Goal: Information Seeking & Learning: Learn about a topic

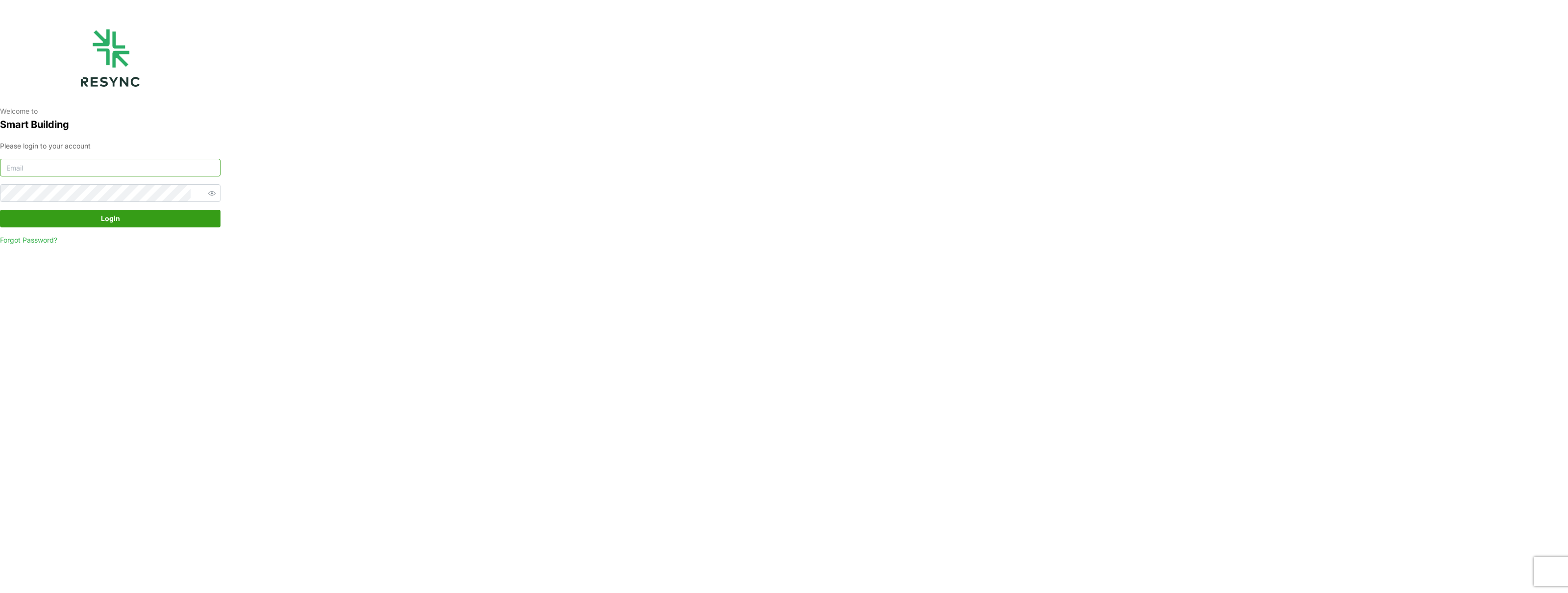
click at [125, 169] on input at bounding box center [110, 168] width 220 height 18
type input "kevin.wijaya@bsigroup.id"
click at [0, 210] on button "Login" at bounding box center [110, 219] width 220 height 18
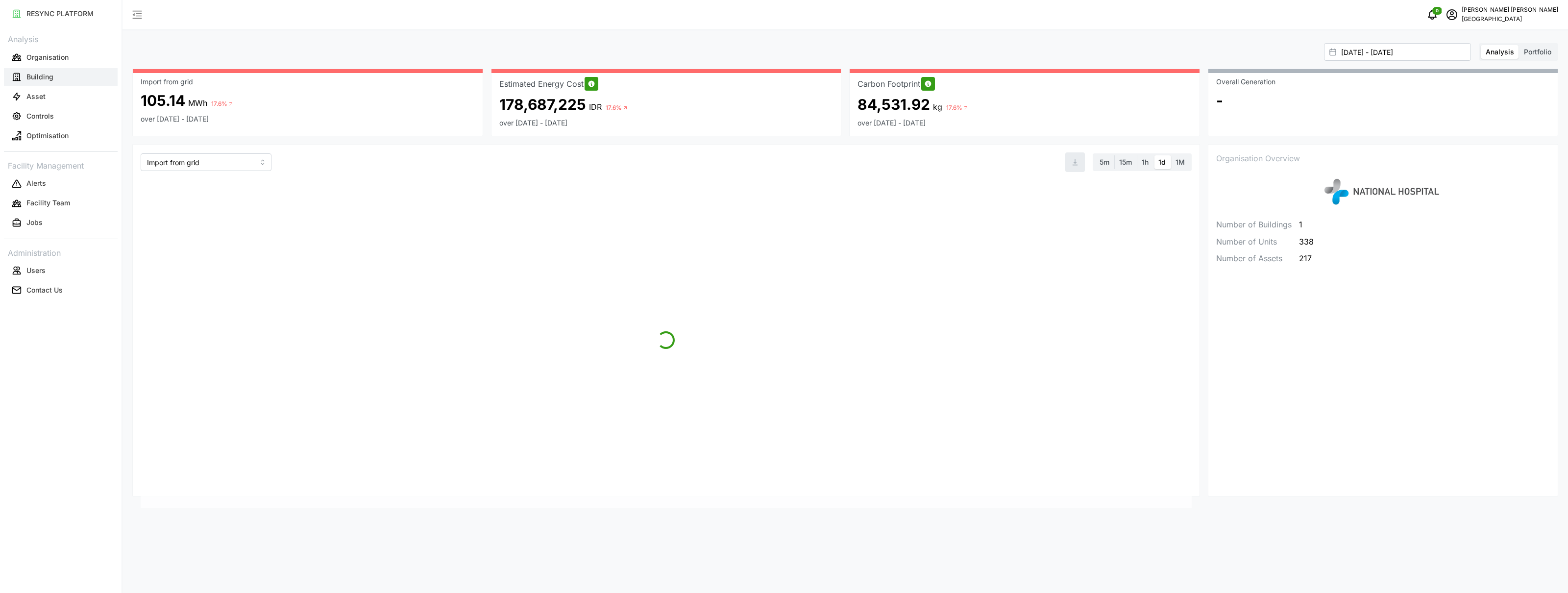
click at [35, 81] on p "Building" at bounding box center [40, 77] width 27 height 10
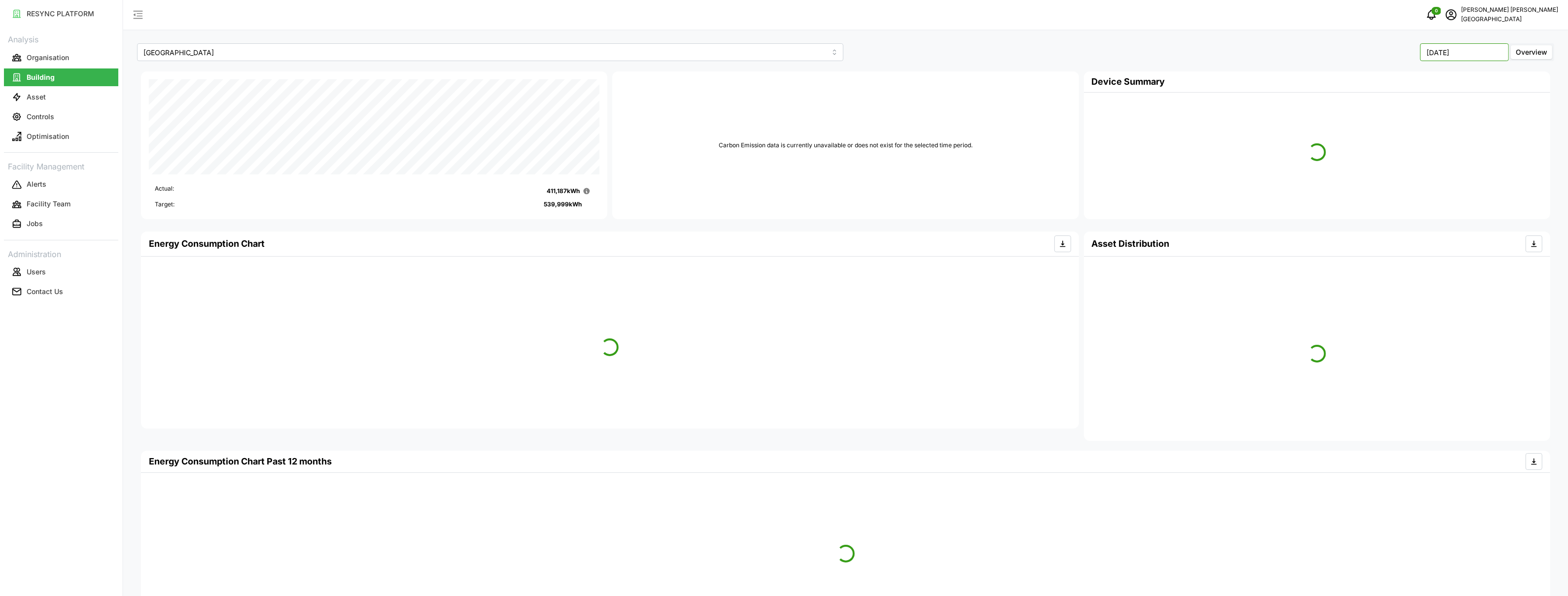
click at [1473, 51] on input "[DATE]" at bounding box center [1465, 52] width 89 height 18
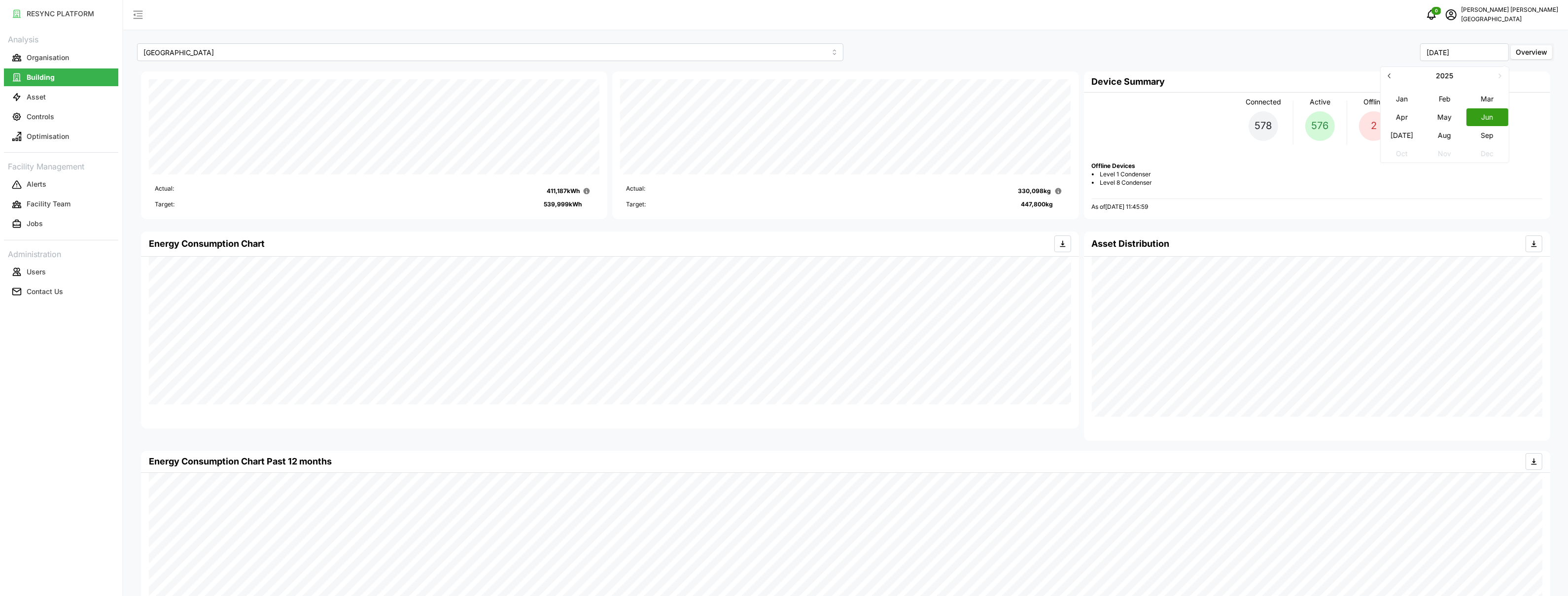
click at [1478, 134] on button "Sep" at bounding box center [1487, 136] width 42 height 18
type input "[DATE]"
click at [1440, 59] on input "[DATE]" at bounding box center [1465, 52] width 89 height 18
click at [1302, 55] on div "[DATE] Overview" at bounding box center [1201, 52] width 706 height 18
click at [1131, 182] on ul "Level 1 Condenser Level 8 Condenser" at bounding box center [1317, 178] width 450 height 17
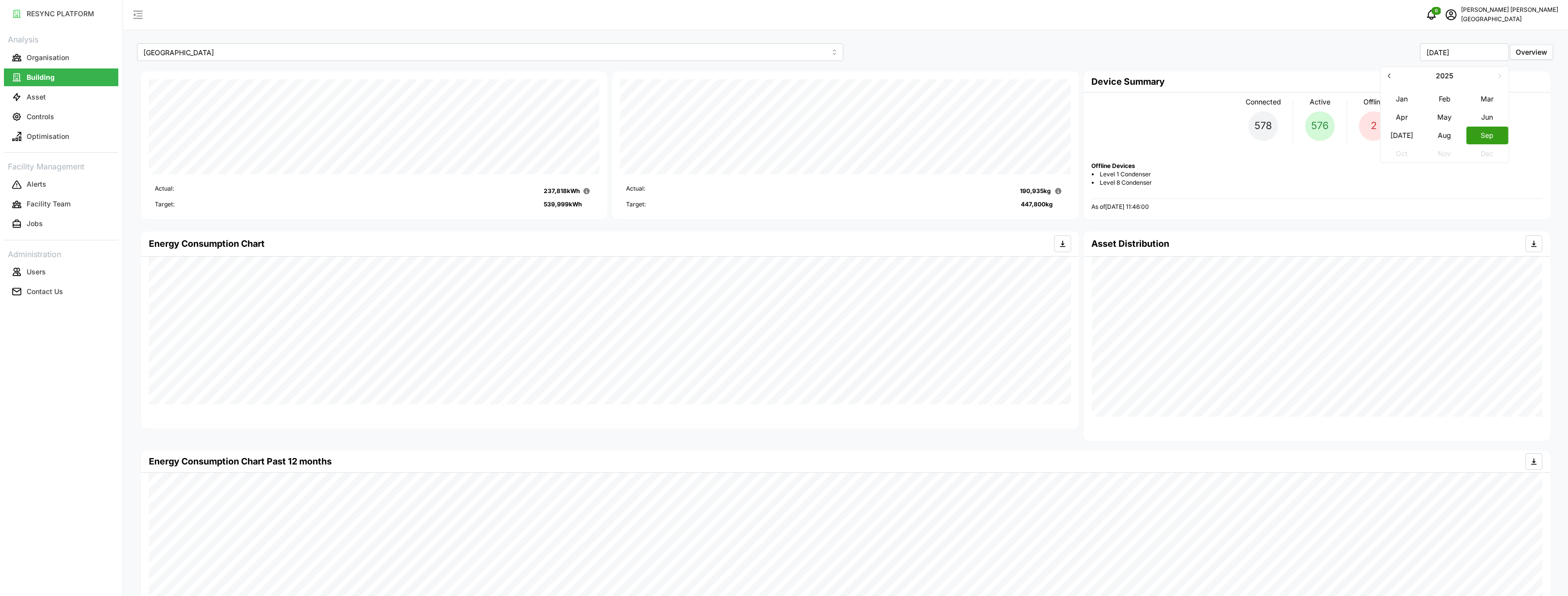
click at [1358, 27] on div "0 [PERSON_NAME][GEOGRAPHIC_DATA] [GEOGRAPHIC_DATA]" at bounding box center [845, 15] width 1445 height 31
click at [1361, 47] on div "[DATE] Overview" at bounding box center [1201, 52] width 706 height 18
click at [48, 133] on p "Optimisation" at bounding box center [48, 137] width 42 height 10
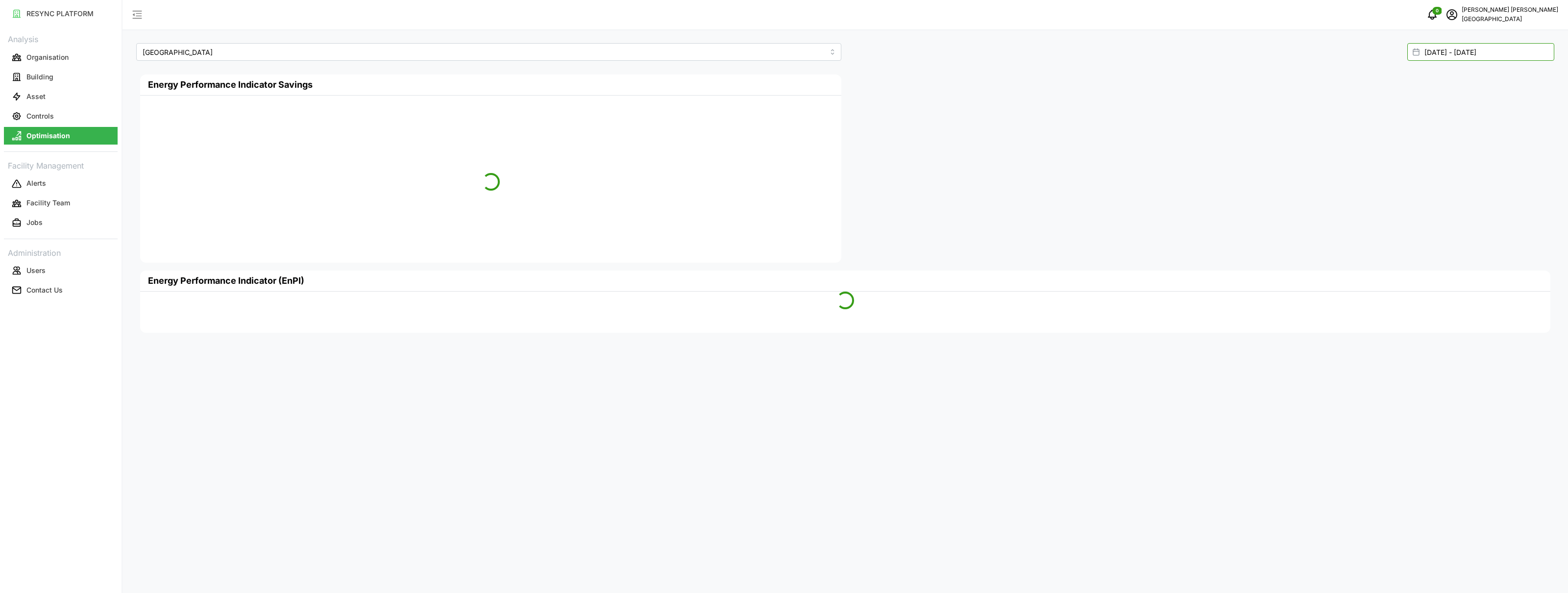
click at [1481, 55] on input "[DATE] - [DATE]" at bounding box center [1481, 52] width 147 height 18
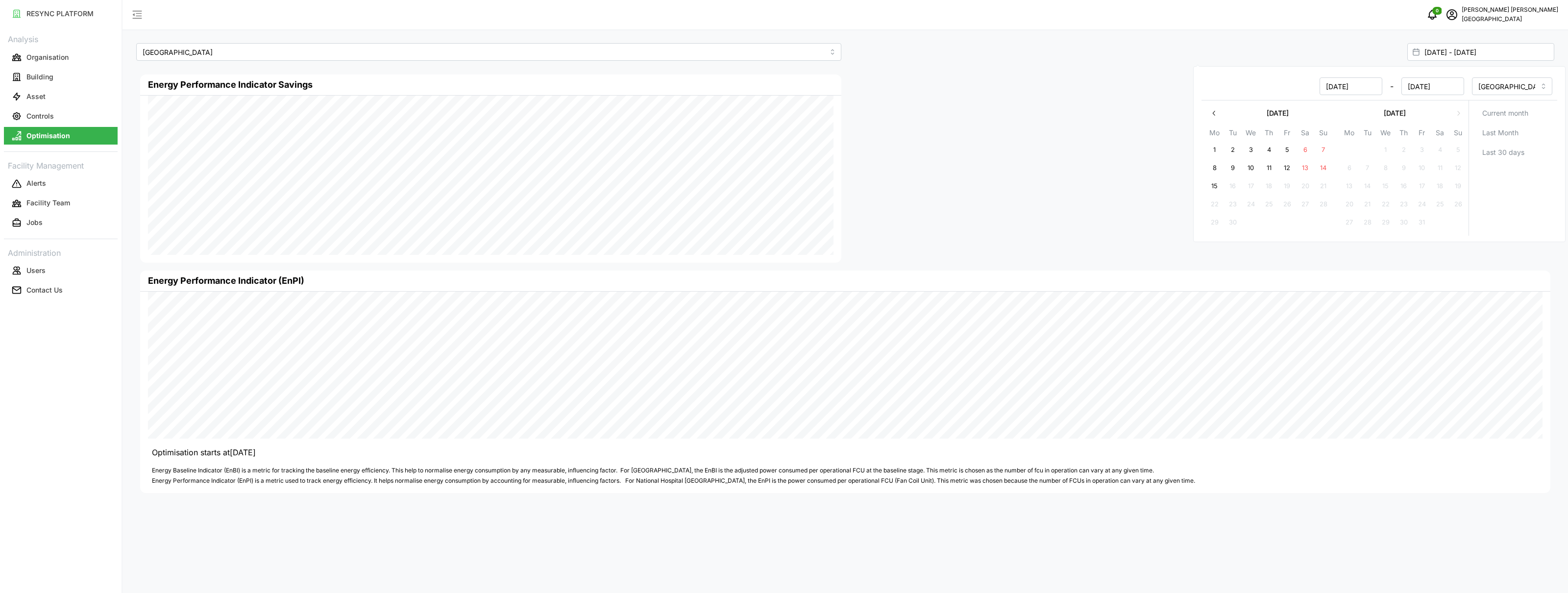
click at [1210, 150] on button "1" at bounding box center [1215, 151] width 18 height 18
type input "[DATE] - [DATE]"
type input "[DATE]"
click at [1328, 147] on button "7" at bounding box center [1324, 151] width 18 height 18
type input "[DATE] - [DATE]"
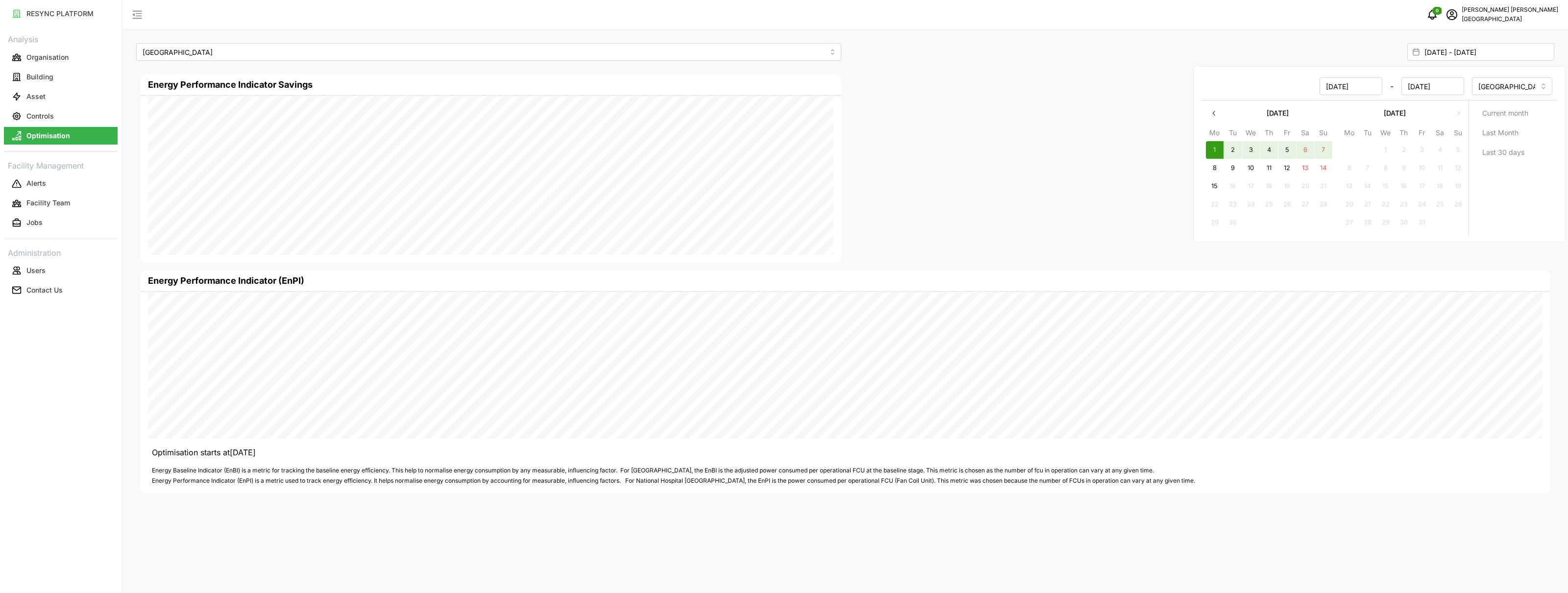
type input "[DATE]"
click at [1166, 32] on div "[GEOGRAPHIC_DATA] [GEOGRAPHIC_DATA] [DATE] - [DATE] Energy Performance Indicato…" at bounding box center [845, 296] width 1446 height 593
click at [1530, 58] on input "[DATE] - [DATE]" at bounding box center [1481, 52] width 147 height 18
click at [1209, 117] on button "button" at bounding box center [1214, 113] width 18 height 18
click at [1417, 151] on button "1" at bounding box center [1422, 151] width 18 height 18
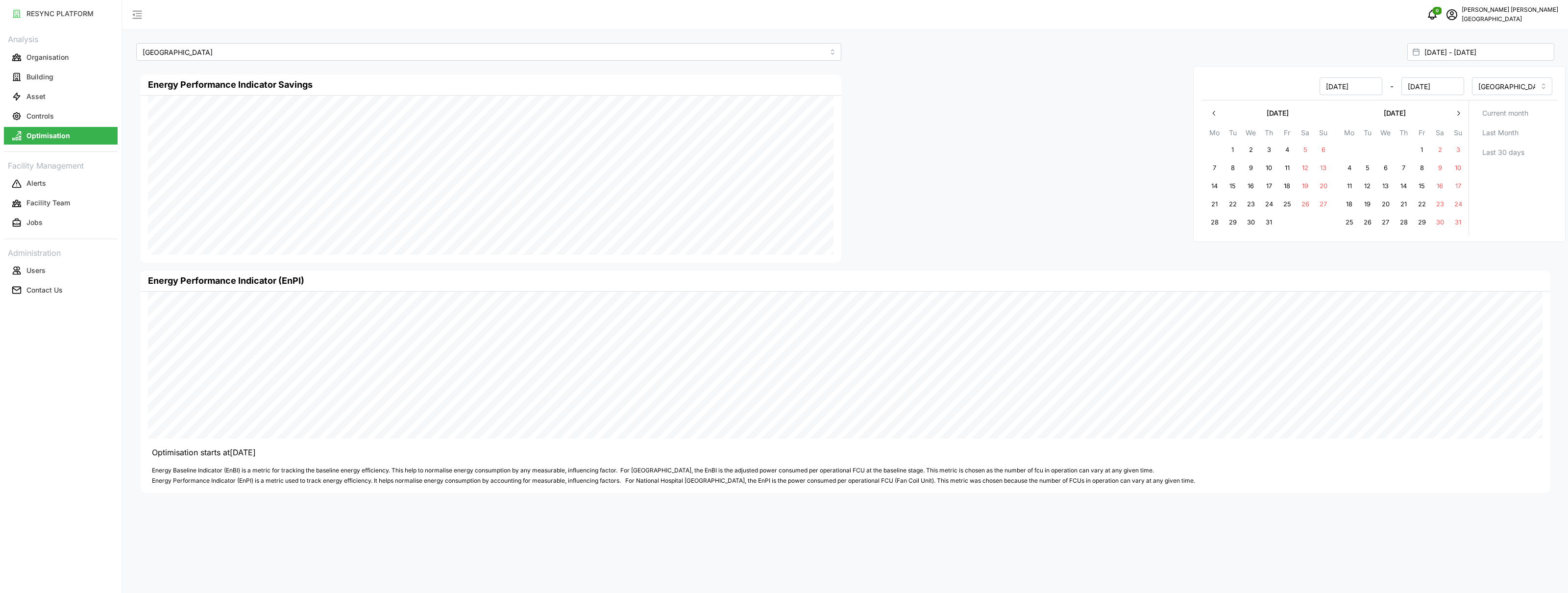
type input "[DATE] - [DATE]"
type input "[DATE]"
click at [1457, 224] on button "31" at bounding box center [1458, 224] width 18 height 18
type input "[DATE] - [DATE]"
type input "[DATE]"
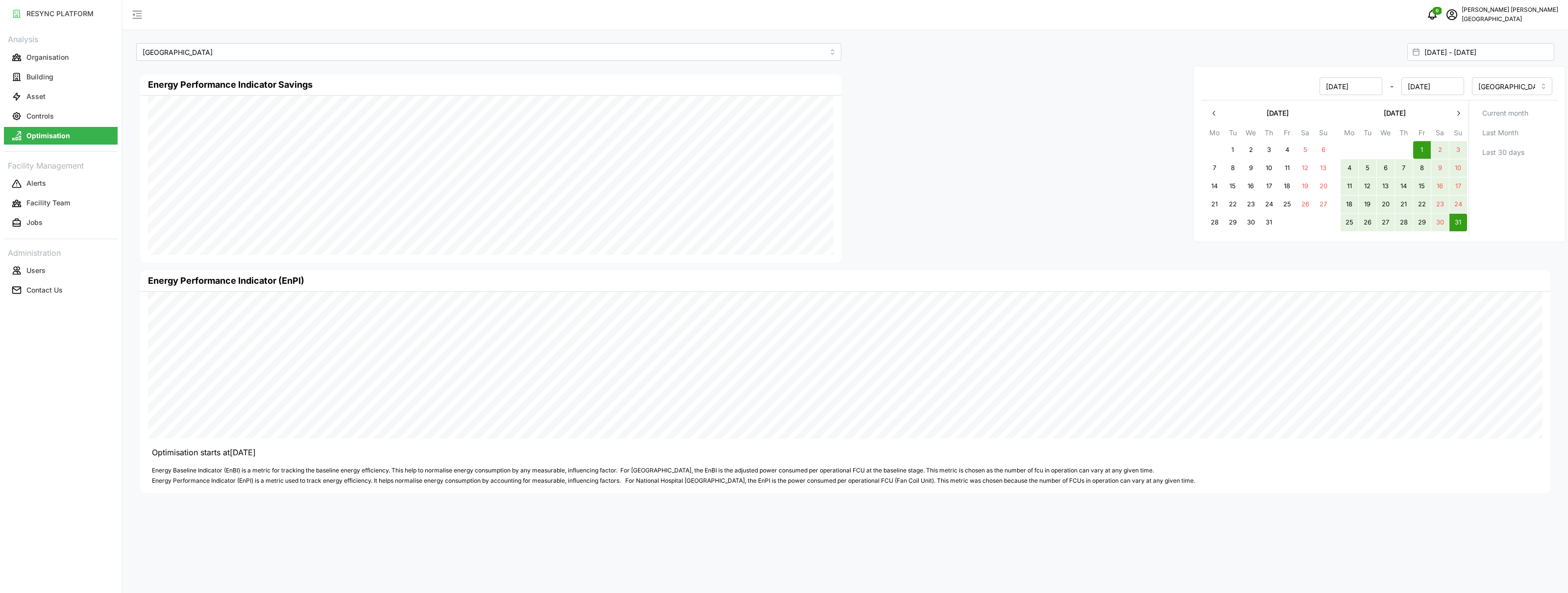
click at [1197, 72] on div "[DATE] - [DATE] [GEOGRAPHIC_DATA]/[GEOGRAPHIC_DATA] [DATE] Mo Tu We Th Fr Sa Su…" at bounding box center [1379, 154] width 372 height 176
click at [1196, 49] on div "[DATE] - [DATE]" at bounding box center [1201, 52] width 705 height 18
click at [1347, 182] on div at bounding box center [1200, 169] width 709 height 196
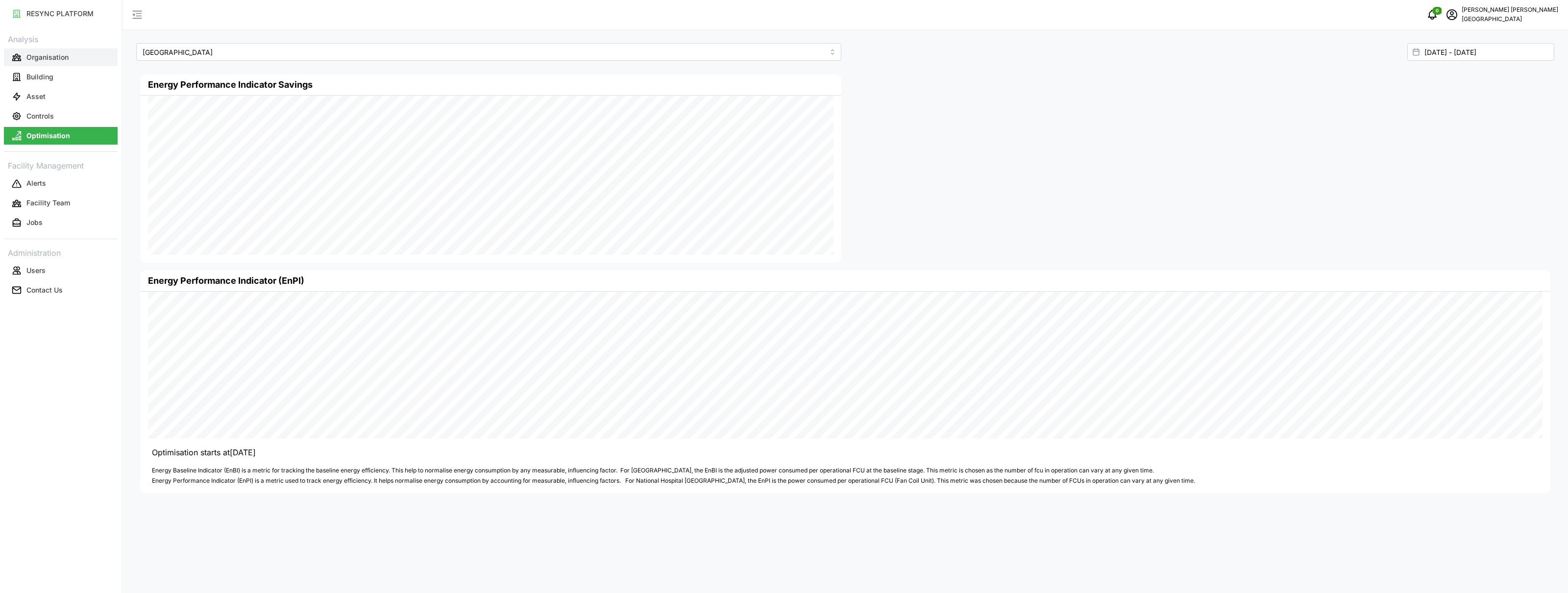
click at [58, 58] on p "Organisation" at bounding box center [48, 58] width 42 height 10
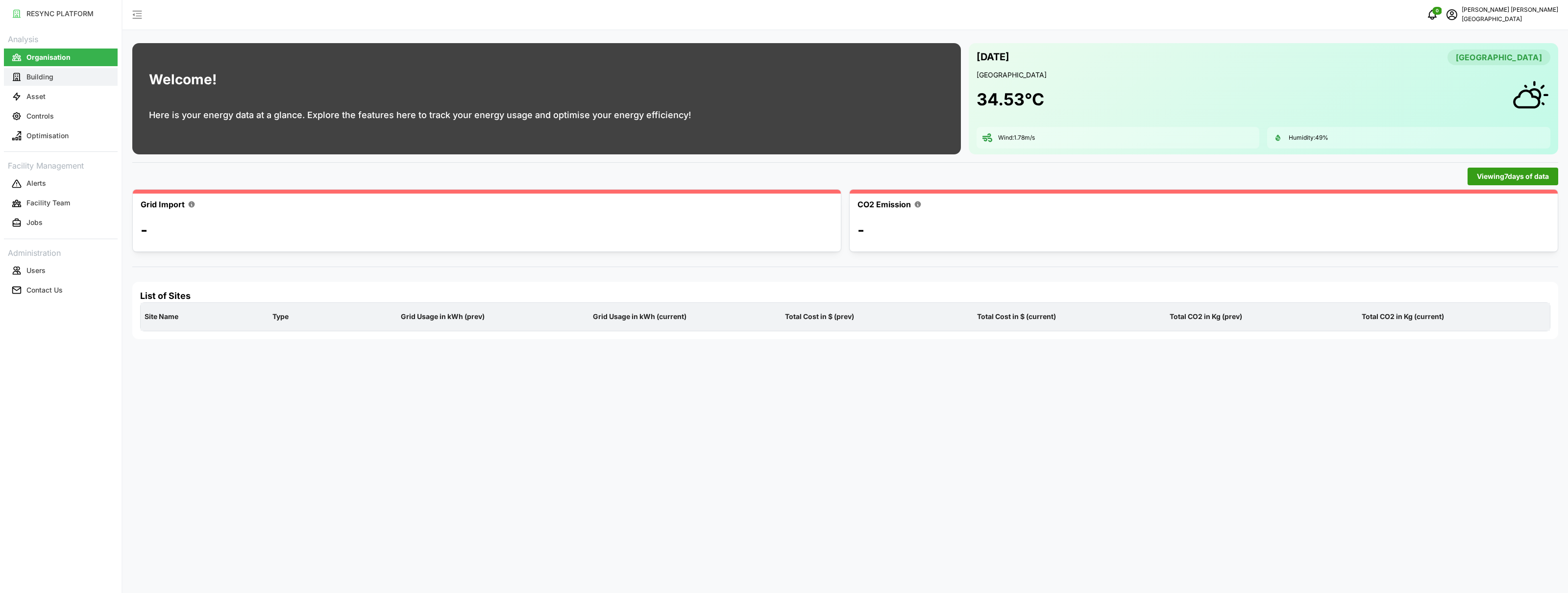
click at [40, 74] on p "Building" at bounding box center [40, 77] width 27 height 10
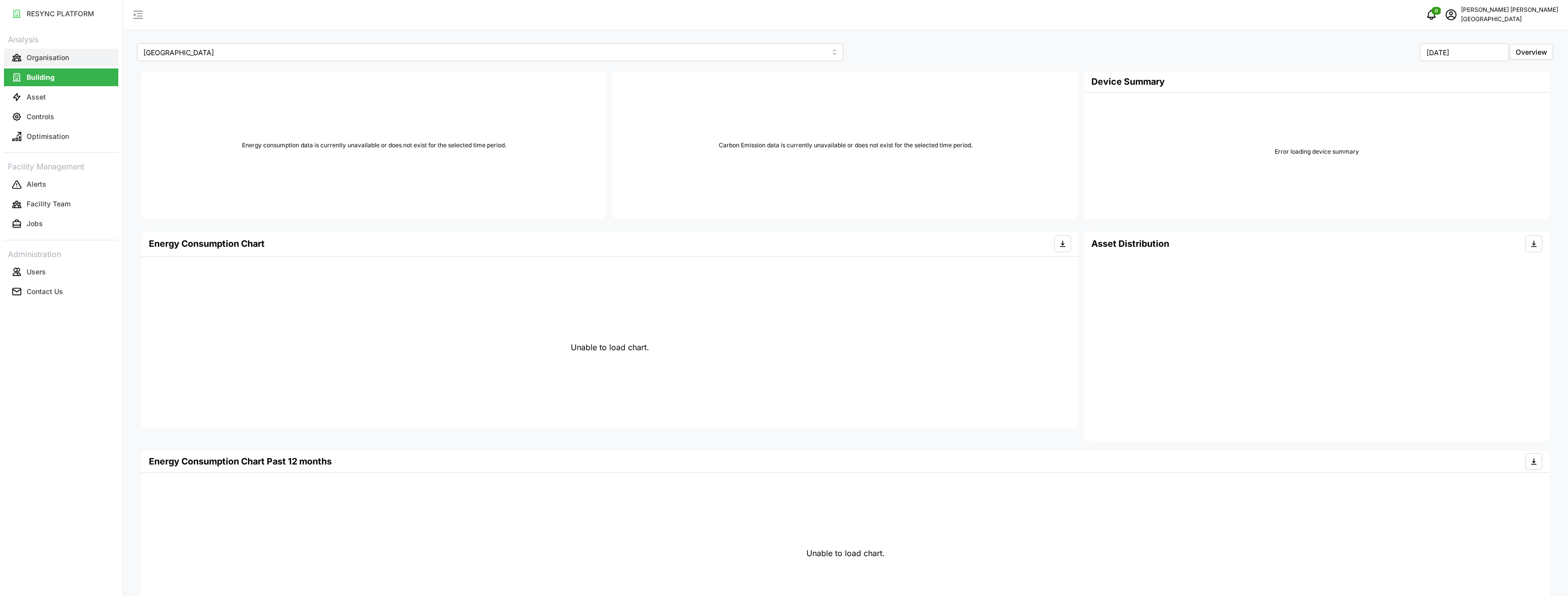
click at [55, 56] on p "Organisation" at bounding box center [48, 58] width 42 height 10
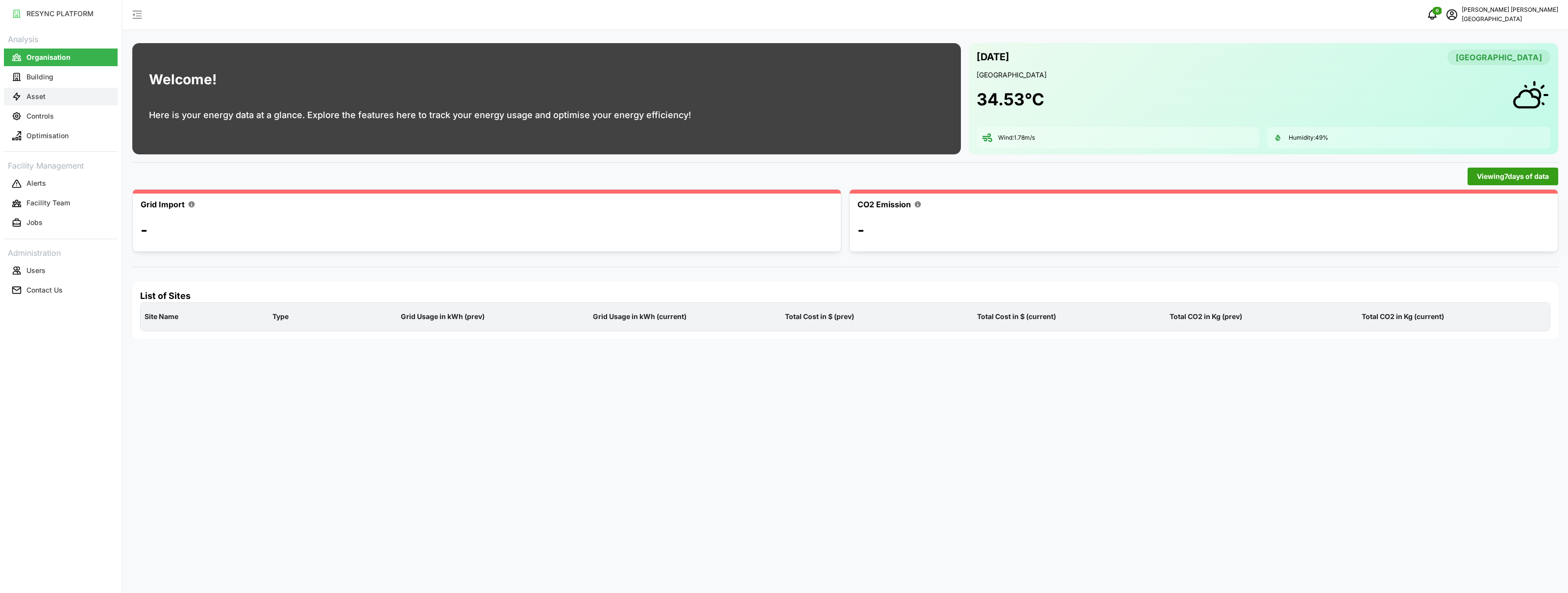
click at [74, 90] on button "Asset" at bounding box center [61, 96] width 113 height 18
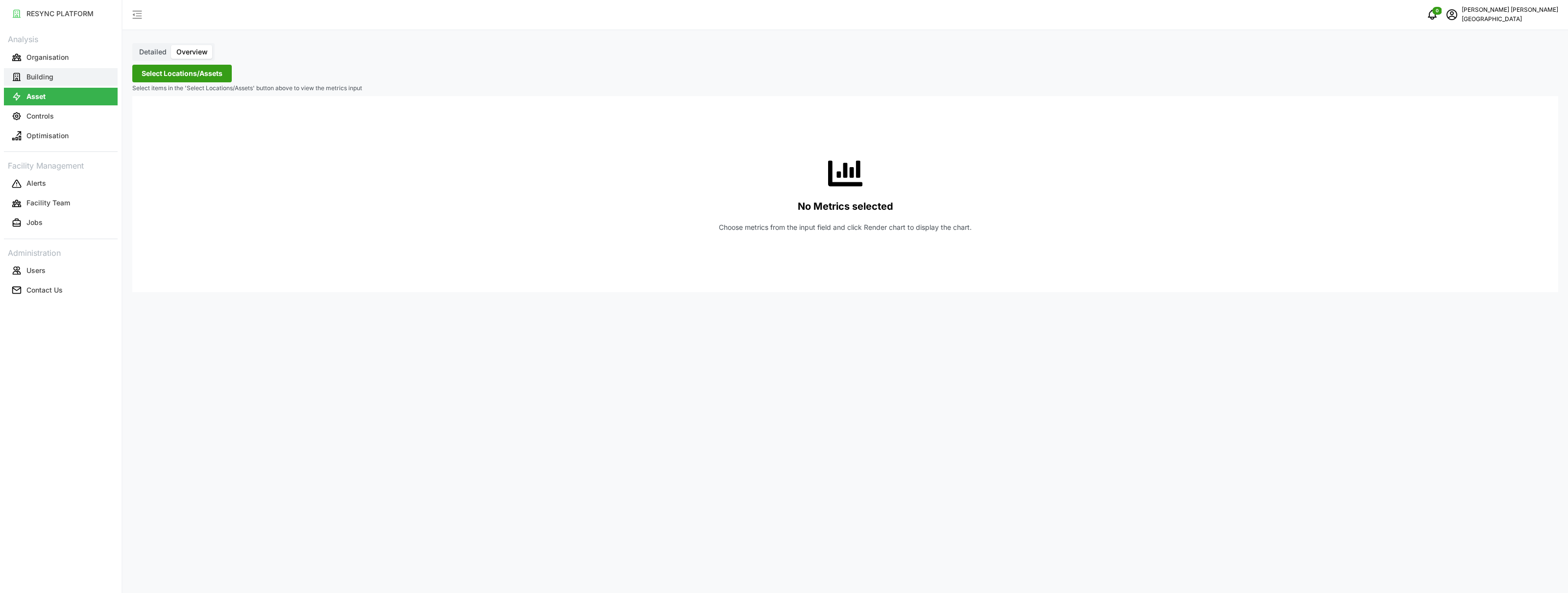
click at [77, 75] on button "Building" at bounding box center [61, 77] width 113 height 18
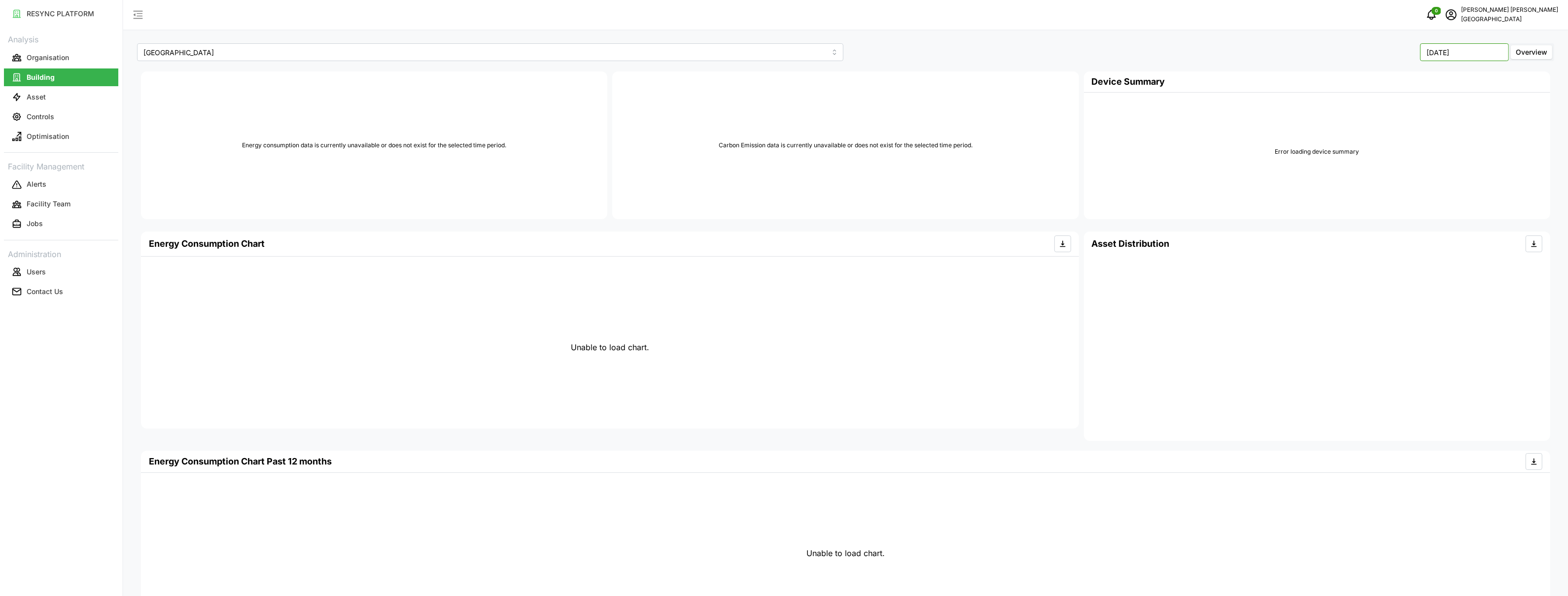
click at [1481, 50] on input "[DATE]" at bounding box center [1465, 52] width 89 height 18
click at [1450, 127] on button "Aug" at bounding box center [1445, 136] width 42 height 18
type input "[DATE]"
click at [1346, 39] on div "[GEOGRAPHIC_DATA] [DATE] Overview Energy consumption data is currently unavaila…" at bounding box center [845, 319] width 1445 height 638
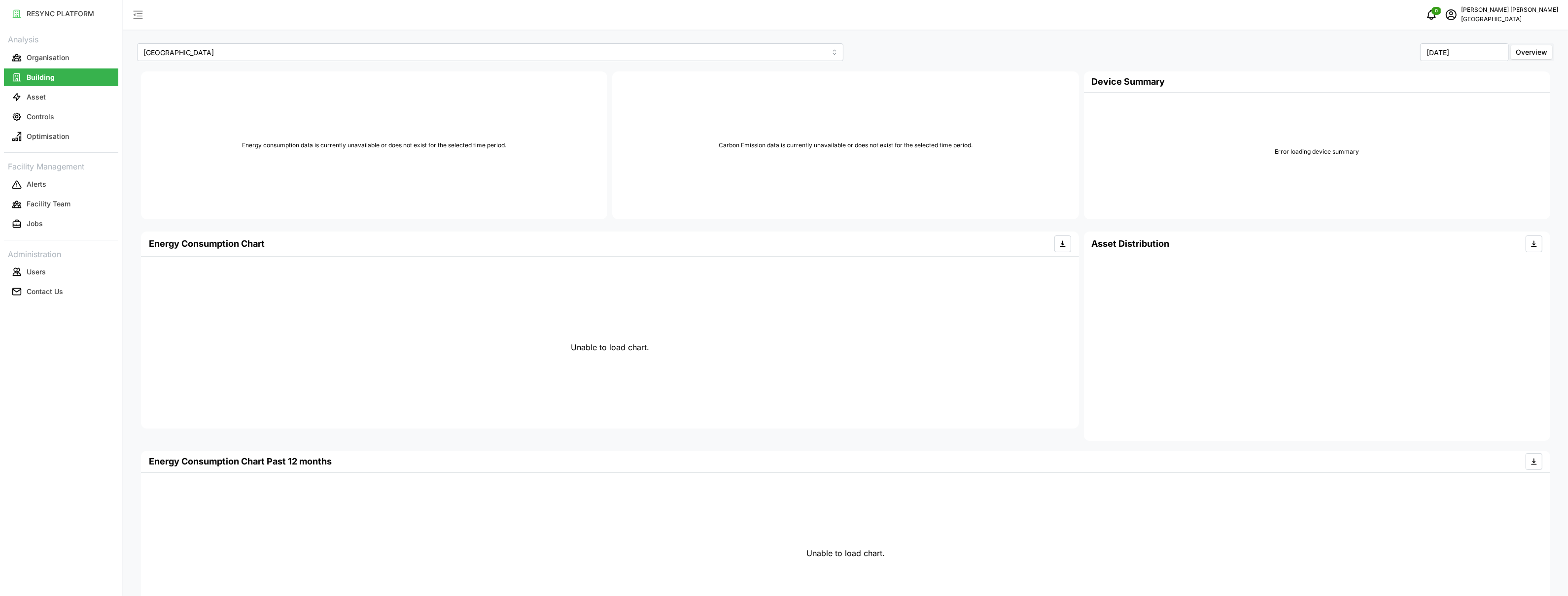
click at [1345, 39] on div "[GEOGRAPHIC_DATA] [DATE] Overview Energy consumption data is currently unavaila…" at bounding box center [845, 319] width 1445 height 638
click at [1531, 11] on p "[PERSON_NAME]" at bounding box center [1509, 11] width 97 height 10
click at [1501, 74] on div "Logout" at bounding box center [1517, 74] width 70 height 11
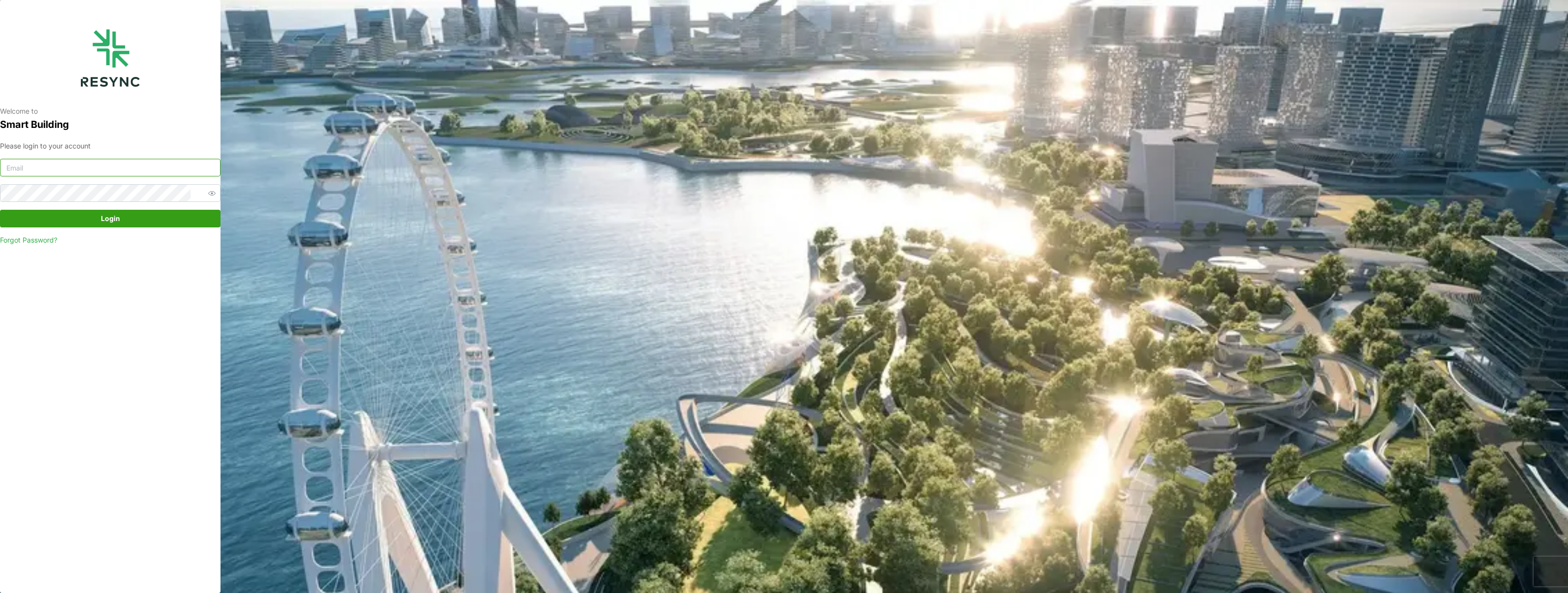
click at [115, 171] on input at bounding box center [110, 168] width 220 height 18
type input "kevin.wijaya@bsigroup.id"
click at [0, 210] on button "Login" at bounding box center [110, 219] width 220 height 18
